Goal: Find specific page/section: Find specific page/section

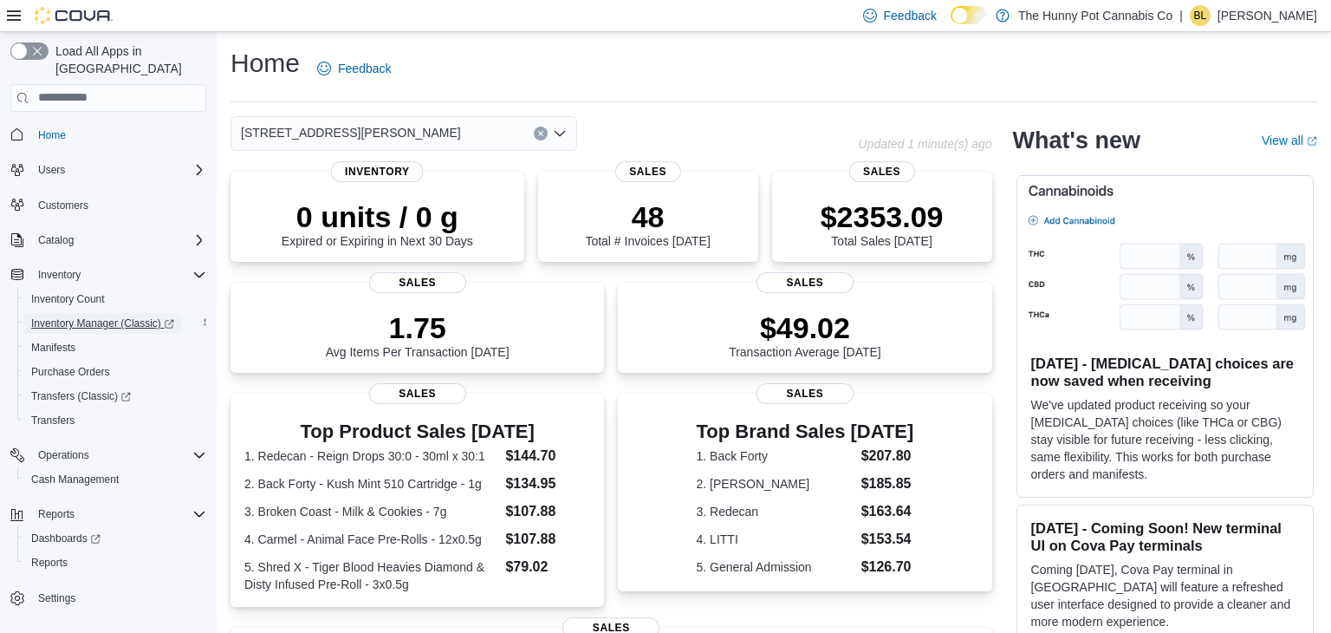
click at [91, 316] on span "Inventory Manager (Classic)" at bounding box center [102, 323] width 143 height 14
click at [132, 316] on span "Inventory Manager (Classic)" at bounding box center [102, 323] width 143 height 14
